Goal: Task Accomplishment & Management: Complete application form

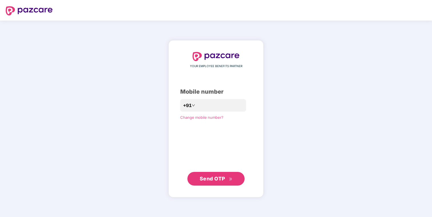
click at [198, 184] on button "Send OTP" at bounding box center [215, 179] width 57 height 14
click at [196, 105] on input "*********" at bounding box center [219, 105] width 47 height 9
type input "**********"
click at [226, 172] on div "**********" at bounding box center [216, 119] width 72 height 134
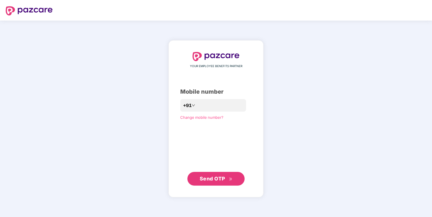
click at [225, 187] on div "**********" at bounding box center [215, 118] width 95 height 157
click at [223, 180] on span "Send OTP" at bounding box center [212, 179] width 25 height 6
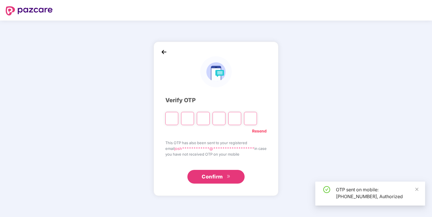
click at [171, 118] on input "Please enter verification code. Digit 1" at bounding box center [171, 118] width 13 height 13
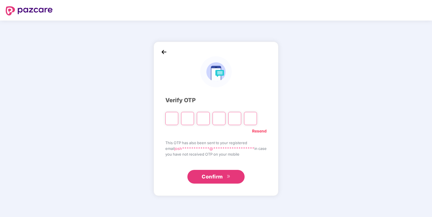
type input "*"
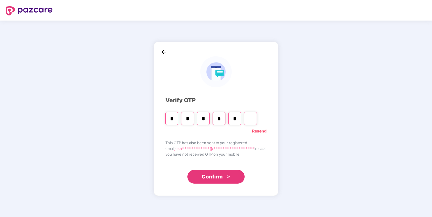
type input "*"
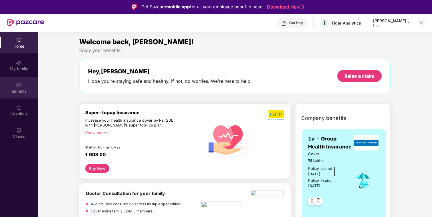
click at [23, 87] on div "Benefits" at bounding box center [19, 87] width 38 height 21
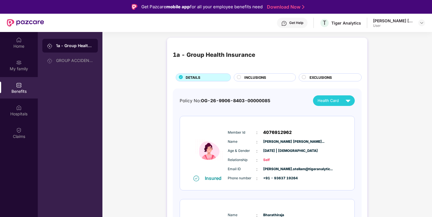
click at [332, 125] on div "Insured Member Id : 4076912962 Name : [PERSON_NAME] Carolina [PERSON_NAME] Stel…" at bounding box center [267, 153] width 174 height 74
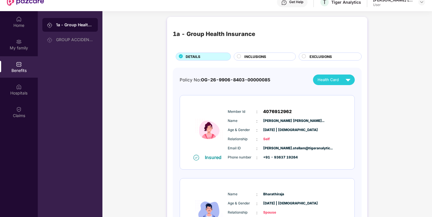
scroll to position [22, 0]
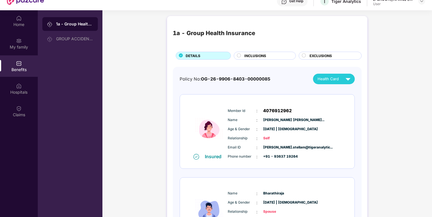
click at [284, 54] on div "INCLUSIONS" at bounding box center [266, 56] width 51 height 6
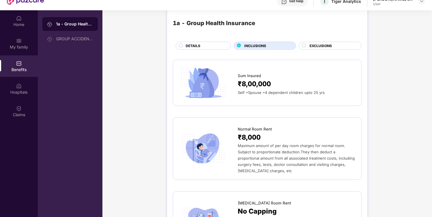
scroll to position [0, 0]
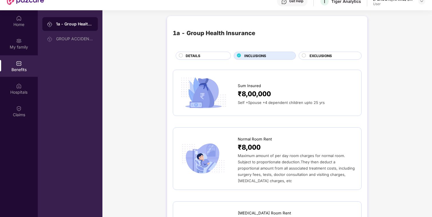
click at [304, 54] on circle at bounding box center [304, 56] width 4 height 4
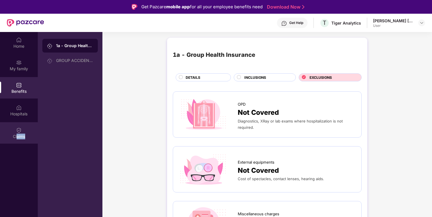
click at [17, 139] on div "Claims" at bounding box center [19, 132] width 38 height 21
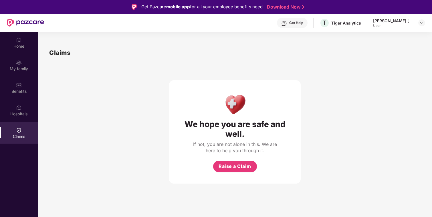
click at [150, 132] on div "We hope you are safe and well. If not, you are not alone in this. We are here t…" at bounding box center [234, 120] width 371 height 126
click at [29, 64] on div "My family" at bounding box center [19, 65] width 38 height 21
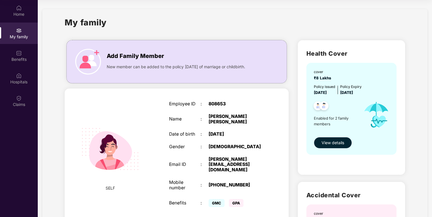
click at [332, 142] on span "View details" at bounding box center [332, 143] width 23 height 6
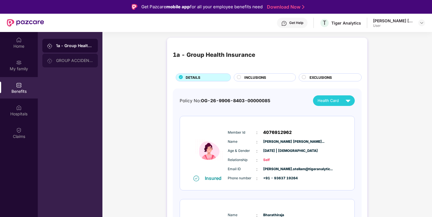
click at [70, 63] on div "GROUP ACCIDENTAL INSURANCE" at bounding box center [69, 61] width 55 height 14
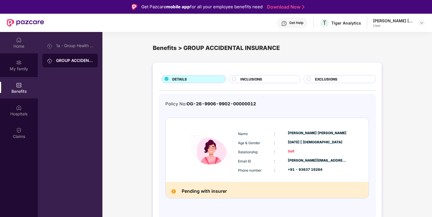
click at [23, 51] on div "Home" at bounding box center [19, 42] width 38 height 21
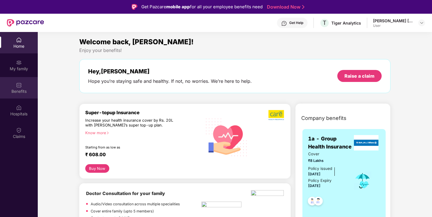
click at [17, 83] on img at bounding box center [19, 85] width 6 height 6
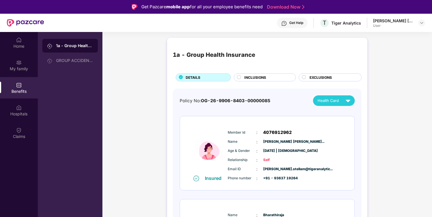
click at [308, 76] on div "EXCLUSIONS" at bounding box center [333, 78] width 52 height 6
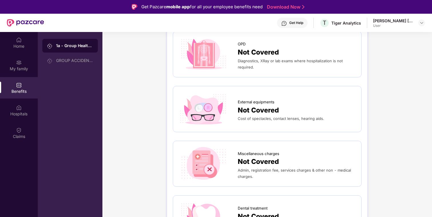
scroll to position [59, 0]
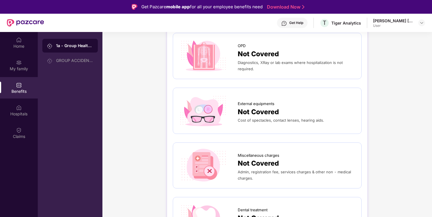
click at [235, 57] on div at bounding box center [208, 56] width 59 height 34
click at [218, 53] on img at bounding box center [203, 56] width 49 height 34
click at [252, 53] on span "Not Covered" at bounding box center [258, 54] width 41 height 11
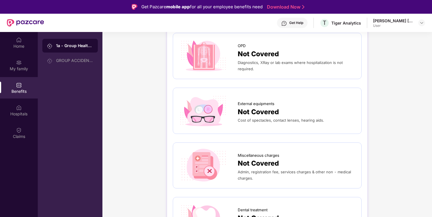
click at [252, 53] on span "Not Covered" at bounding box center [258, 54] width 41 height 11
click at [291, 20] on div "Get Help" at bounding box center [292, 23] width 31 height 10
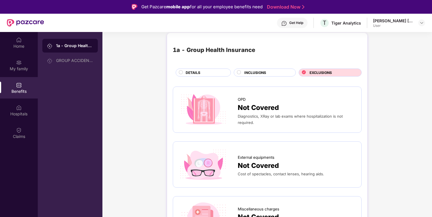
scroll to position [0, 0]
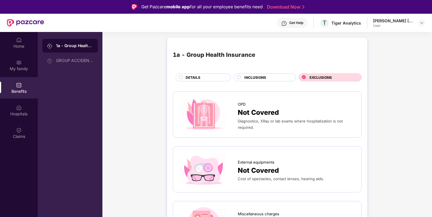
click at [249, 78] on span "INCLUSIONS" at bounding box center [255, 77] width 22 height 5
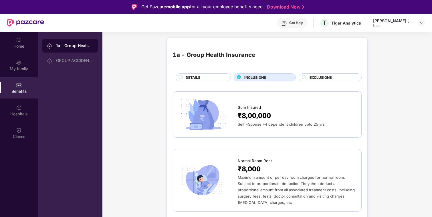
click at [312, 80] on span "EXCLUSIONS" at bounding box center [320, 77] width 22 height 5
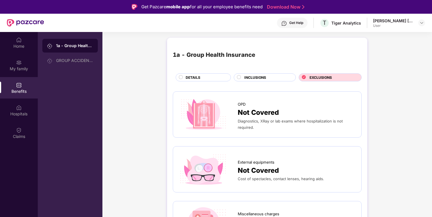
click at [287, 74] on div "INCLUSIONS" at bounding box center [265, 78] width 62 height 8
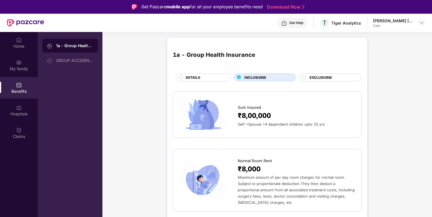
click at [207, 77] on div "DETAILS" at bounding box center [205, 78] width 45 height 6
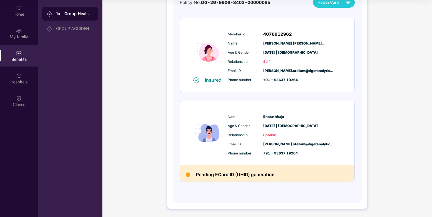
scroll to position [60, 0]
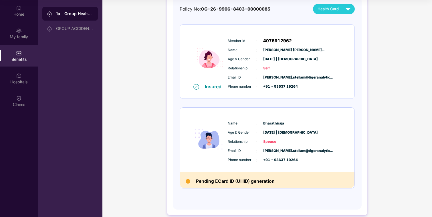
click at [233, 183] on h2 "Pending ECard ID (UHID) generation" at bounding box center [235, 182] width 79 height 8
click at [229, 190] on div "Policy No: OG-26-9906-8403-00000085 Health Card Insured Member Id : 4076912962 …" at bounding box center [267, 100] width 175 height 193
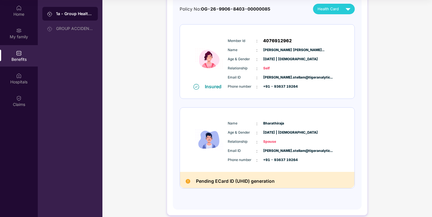
click at [269, 141] on span "Spouse" at bounding box center [277, 141] width 29 height 5
click at [269, 146] on div "Name : [PERSON_NAME] Age & Gender : [DATE] | [DEMOGRAPHIC_DATA] Relationship : …" at bounding box center [284, 142] width 116 height 49
drag, startPoint x: 264, startPoint y: 136, endPoint x: 287, endPoint y: 156, distance: 30.2
click at [287, 156] on div "Name : [PERSON_NAME] Age & Gender : [DATE] | [DEMOGRAPHIC_DATA] Relationship : …" at bounding box center [284, 142] width 116 height 49
click at [287, 156] on div "Email ID : [PERSON_NAME].stellam@tigeranalytic... Phone number : +91 - 93637 19…" at bounding box center [284, 155] width 116 height 15
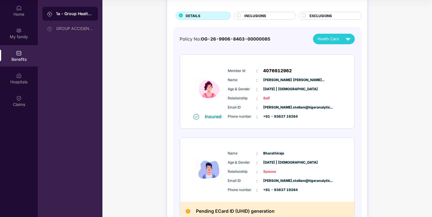
scroll to position [57, 0]
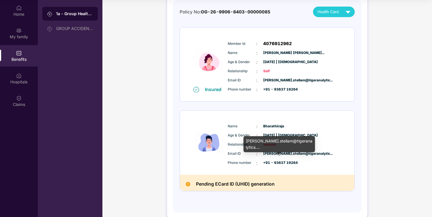
click at [292, 154] on span "[PERSON_NAME].stellam@tigeranalytic..." at bounding box center [277, 153] width 29 height 5
click at [302, 165] on div "Phone number : +91 - 93637 19264" at bounding box center [285, 163] width 114 height 6
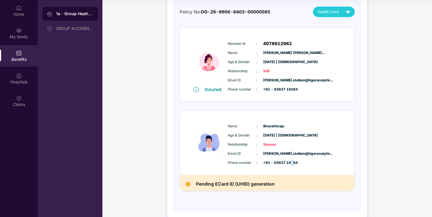
drag, startPoint x: 297, startPoint y: 165, endPoint x: 291, endPoint y: 162, distance: 6.1
click at [291, 162] on div "Phone number : +91 - 93637 19264" at bounding box center [285, 163] width 114 height 6
click at [291, 162] on span "+91 - 93637 19264" at bounding box center [277, 162] width 29 height 5
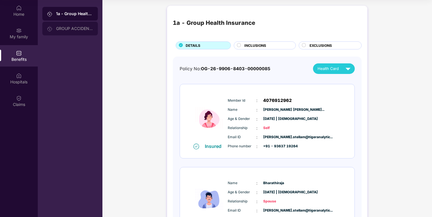
click at [80, 27] on div "GROUP ACCIDENTAL INSURANCE" at bounding box center [74, 28] width 37 height 5
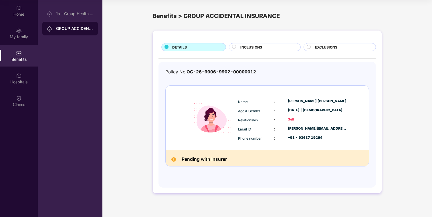
click at [256, 48] on span "INCLUSIONS" at bounding box center [251, 47] width 22 height 5
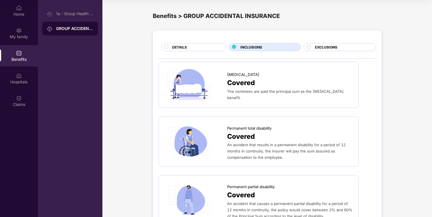
click at [211, 50] on div "DETAILS" at bounding box center [195, 48] width 53 height 6
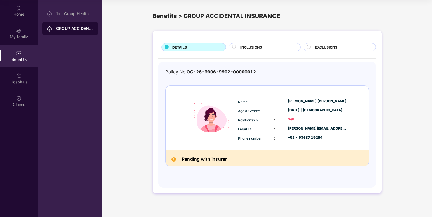
click at [345, 46] on div "EXCLUSIONS" at bounding box center [342, 48] width 61 height 6
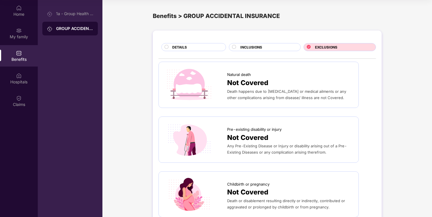
click at [247, 48] on span "INCLUSIONS" at bounding box center [251, 47] width 22 height 5
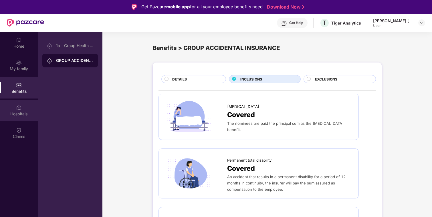
click at [17, 110] on img at bounding box center [19, 108] width 6 height 6
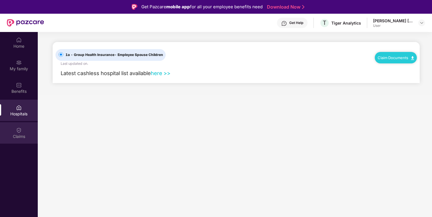
click at [14, 132] on div "Claims" at bounding box center [19, 132] width 38 height 21
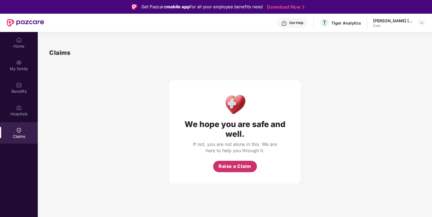
click at [224, 166] on span "Raise a Claim" at bounding box center [235, 166] width 33 height 7
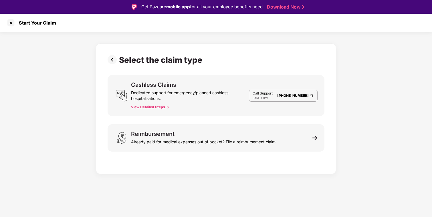
click at [167, 107] on button "View Detailed Steps ->" at bounding box center [150, 107] width 38 height 5
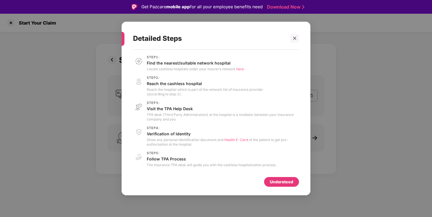
click at [278, 184] on div "Understood" at bounding box center [281, 182] width 23 height 6
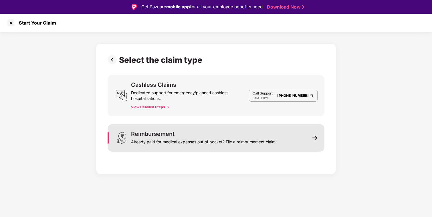
click at [259, 128] on div "Reimbursement Already paid for medical expenses out of pocket? File a reimburse…" at bounding box center [216, 137] width 217 height 27
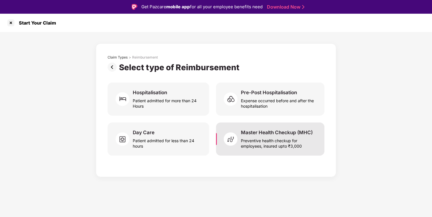
click at [253, 139] on div "Preventive health checkup for employees, insured upto ₹3,000" at bounding box center [279, 142] width 77 height 13
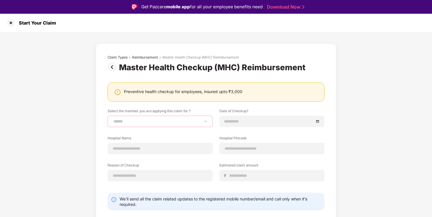
click at [159, 119] on select "**********" at bounding box center [159, 121] width 95 height 5
select select "**********"
click at [112, 119] on select "**********" at bounding box center [159, 121] width 95 height 5
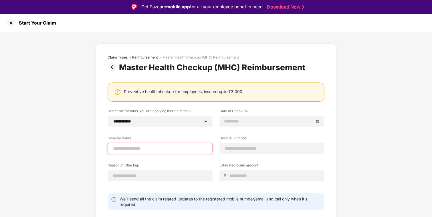
click at [142, 148] on input at bounding box center [159, 149] width 95 height 6
click at [125, 146] on input at bounding box center [159, 149] width 95 height 6
click at [169, 149] on input "***" at bounding box center [159, 149] width 95 height 6
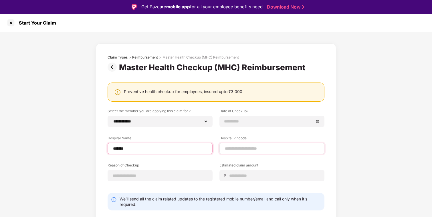
type input "******"
click at [245, 145] on div at bounding box center [271, 148] width 105 height 11
click at [245, 149] on input at bounding box center [271, 149] width 95 height 6
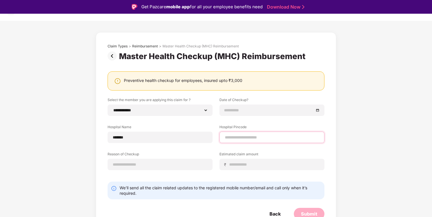
scroll to position [15, 0]
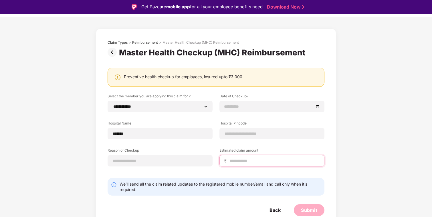
click at [240, 159] on div "Estimated claim amount ₹" at bounding box center [271, 157] width 105 height 19
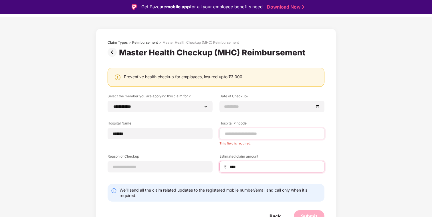
type input "****"
click at [243, 132] on input at bounding box center [271, 134] width 95 height 6
click at [243, 120] on div "**********" at bounding box center [216, 138] width 217 height 88
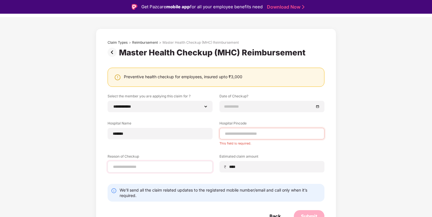
click at [176, 171] on div at bounding box center [160, 166] width 105 height 11
click at [178, 168] on input at bounding box center [159, 167] width 95 height 6
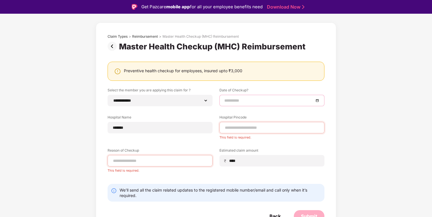
click at [235, 103] on input at bounding box center [269, 101] width 90 height 6
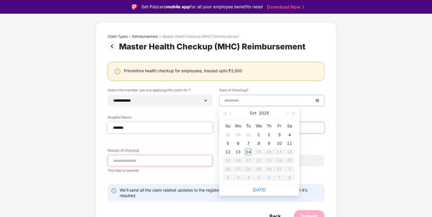
click at [198, 124] on div "Hospital Name ******" at bounding box center [160, 124] width 105 height 19
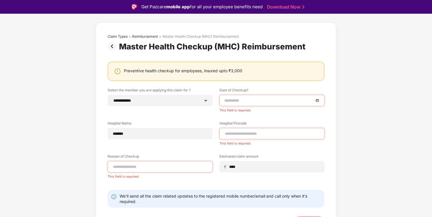
click at [203, 113] on div "**********" at bounding box center [216, 138] width 217 height 100
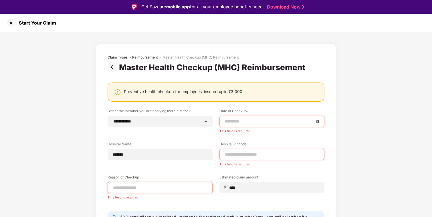
click at [256, 91] on div "Preventive health checkup for employees, insured upto ₹3,000" at bounding box center [216, 92] width 204 height 7
click at [227, 92] on div "Preventive health checkup for employees, insured upto ₹3,000" at bounding box center [183, 91] width 118 height 5
click at [230, 87] on div "Preventive health checkup for employees, insured upto ₹3,000" at bounding box center [216, 92] width 217 height 19
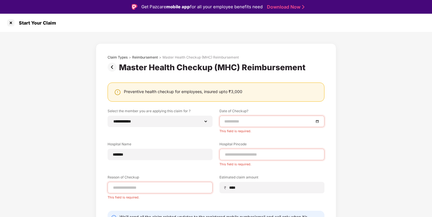
click at [150, 55] on div "**********" at bounding box center [216, 153] width 240 height 221
click at [149, 55] on div "Reimbursement" at bounding box center [145, 57] width 26 height 5
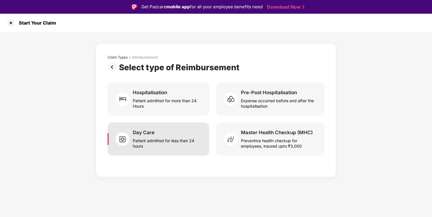
click at [184, 150] on div "Day Care Patient admitted for less than 24 hours" at bounding box center [159, 139] width 102 height 33
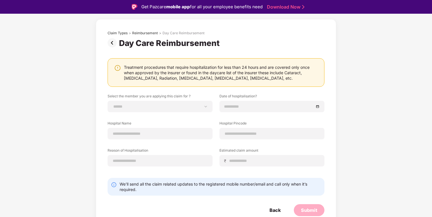
scroll to position [14, 0]
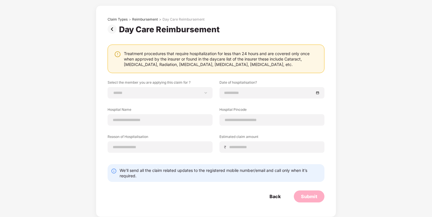
click at [113, 29] on img at bounding box center [113, 29] width 11 height 9
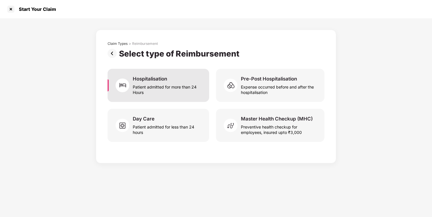
click at [202, 92] on div "Hospitalisation Patient admitted for more than 24 Hours" at bounding box center [159, 85] width 102 height 33
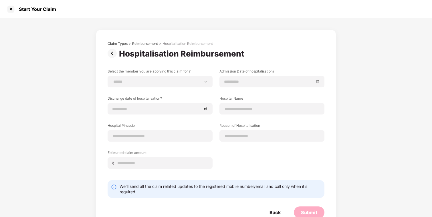
click at [111, 54] on img at bounding box center [113, 53] width 11 height 9
